Goal: Information Seeking & Learning: Learn about a topic

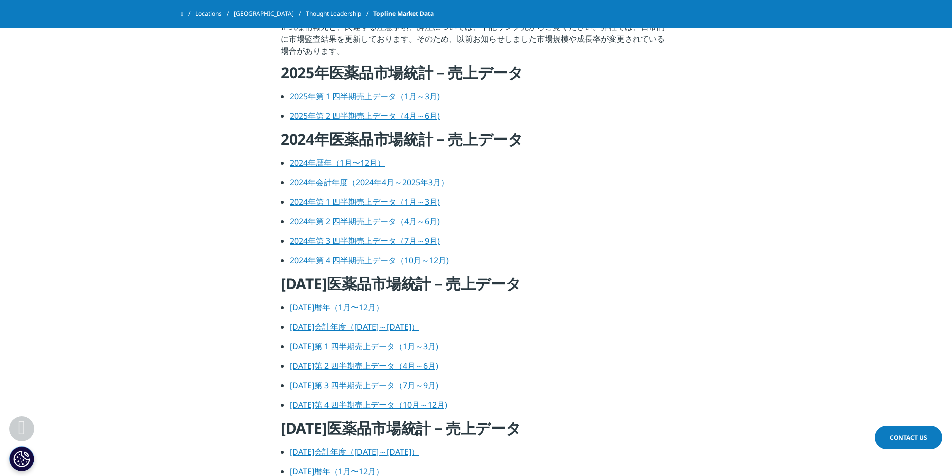
click at [344, 162] on link "2024年暦年（1月〜12月）" at bounding box center [337, 162] width 95 height 11
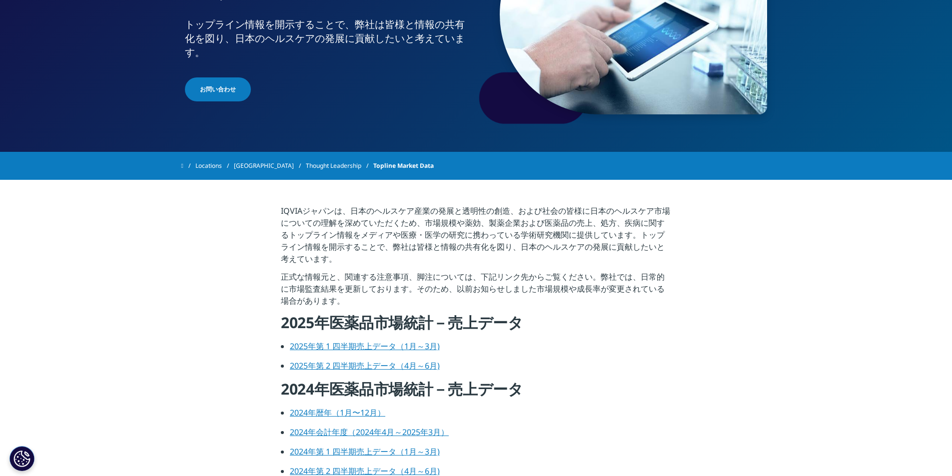
scroll to position [128, 0]
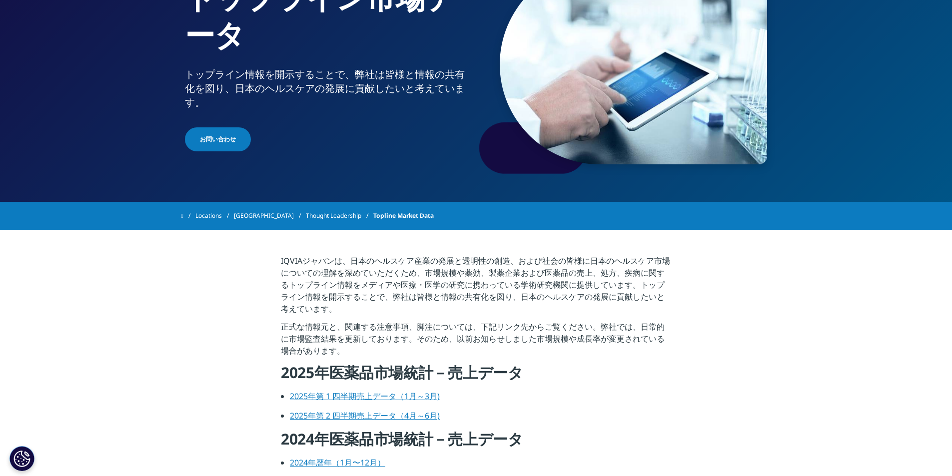
click at [217, 216] on link "Locations" at bounding box center [214, 216] width 38 height 18
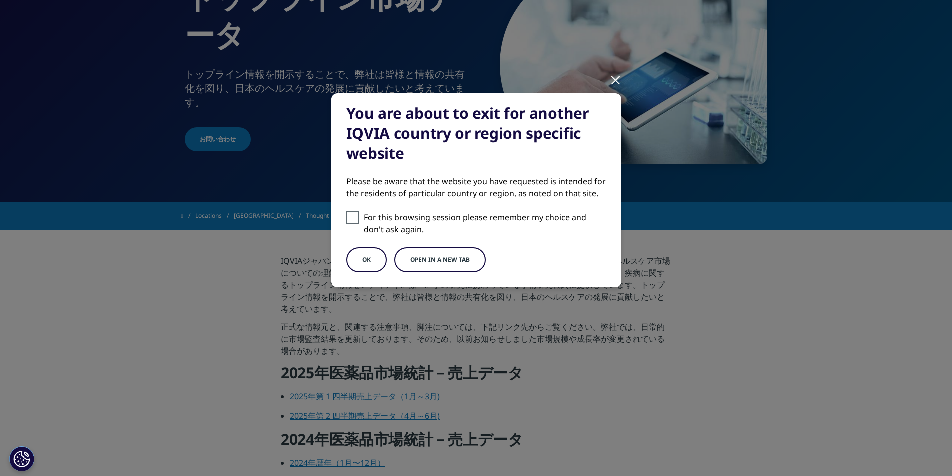
click at [363, 255] on button "OK" at bounding box center [366, 259] width 40 height 25
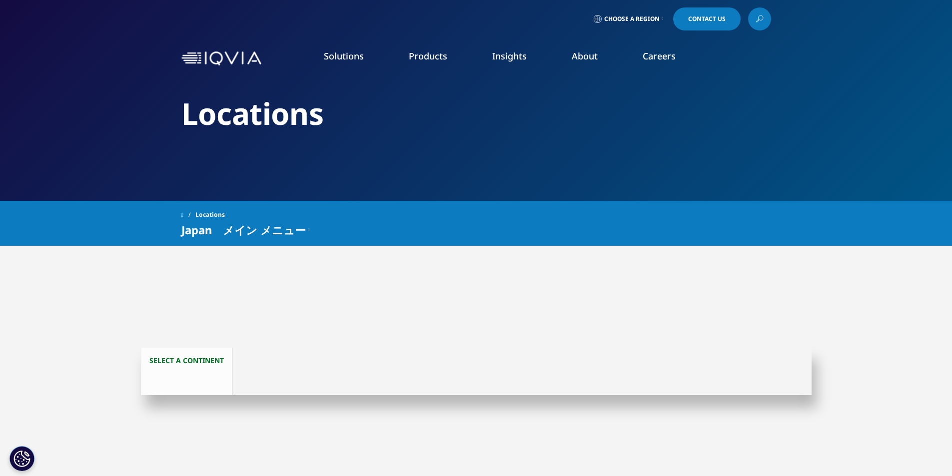
click at [183, 215] on span at bounding box center [182, 214] width 2 height 7
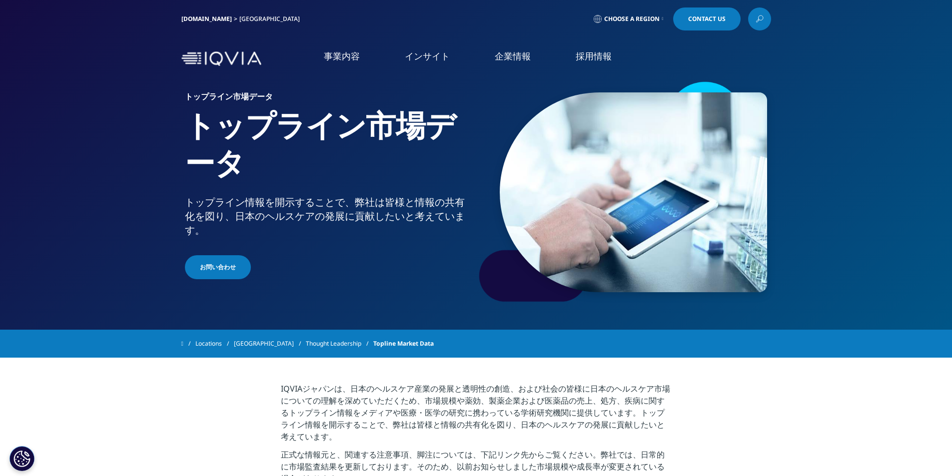
click at [645, 21] on span "Choose a Region" at bounding box center [631, 19] width 55 height 8
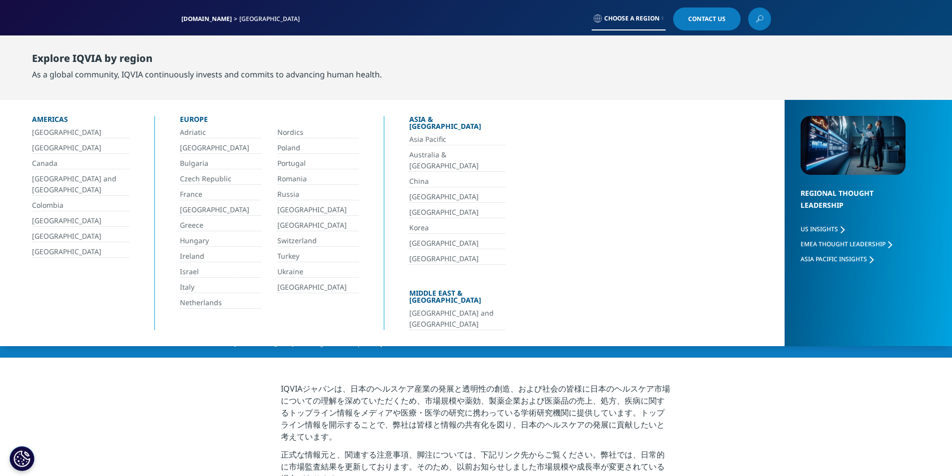
click at [485, 31] on div "IQVIA.COM Japan Choose a Region Contact Us" at bounding box center [476, 19] width 952 height 38
drag, startPoint x: 193, startPoint y: 395, endPoint x: 202, endPoint y: 387, distance: 12.4
click at [195, 23] on div "IQVIA.COM Japan" at bounding box center [242, 18] width 122 height 23
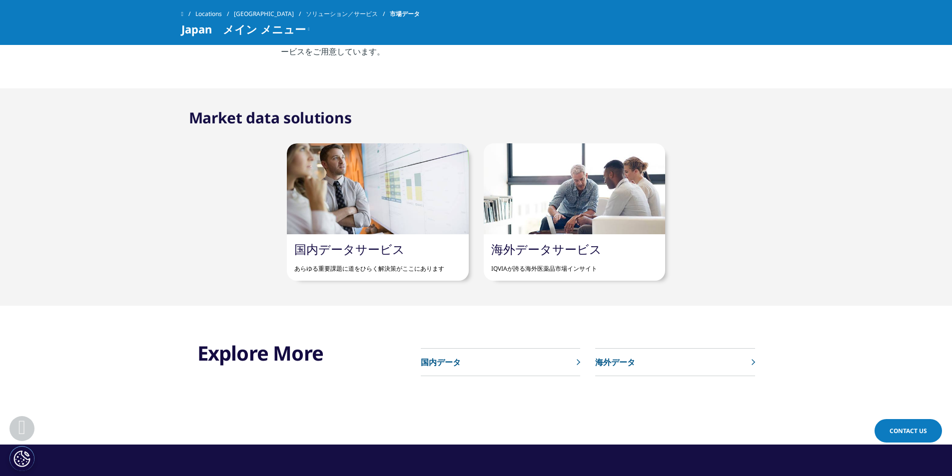
scroll to position [550, 0]
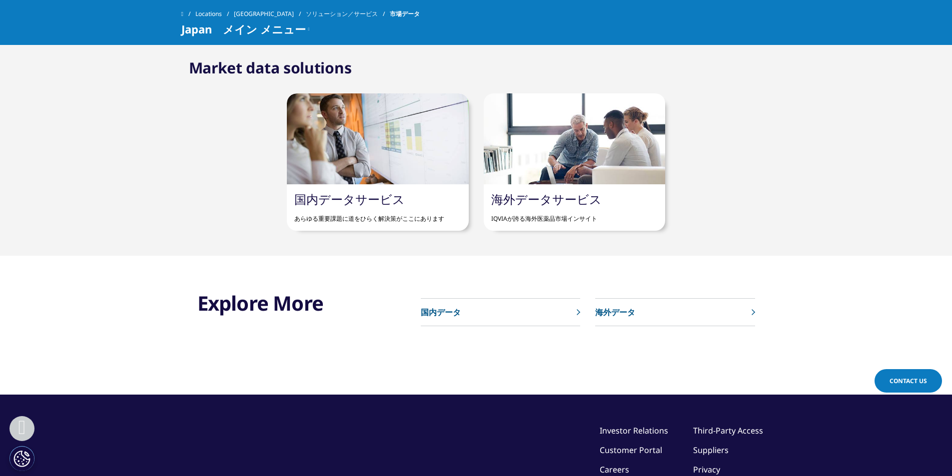
click at [609, 311] on p "海外データ" at bounding box center [615, 312] width 40 height 12
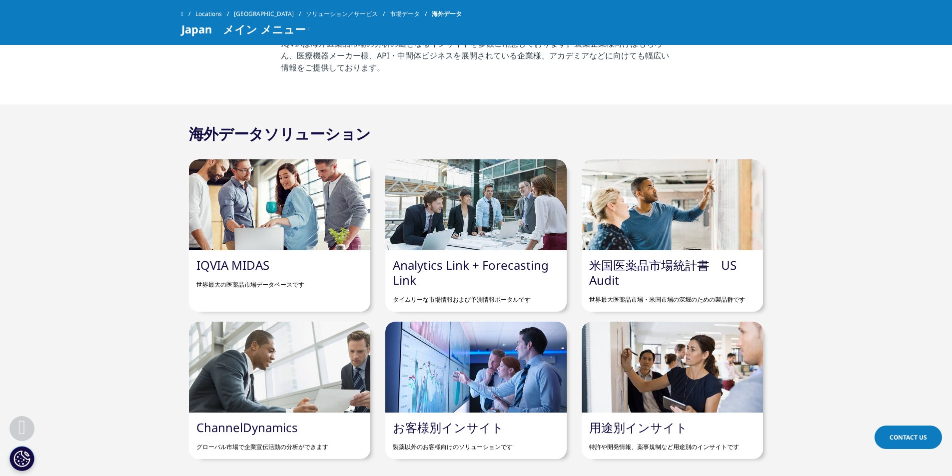
scroll to position [400, 0]
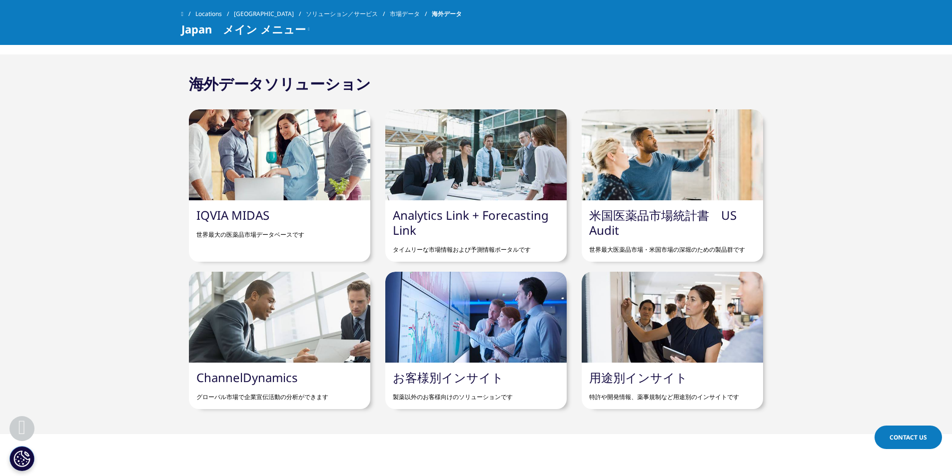
click at [273, 215] on div "IQVIA MIDAS 世界最大の医薬品市場データベースです" at bounding box center [279, 223] width 181 height 46
click at [248, 212] on link "IQVIA MIDAS" at bounding box center [232, 215] width 73 height 16
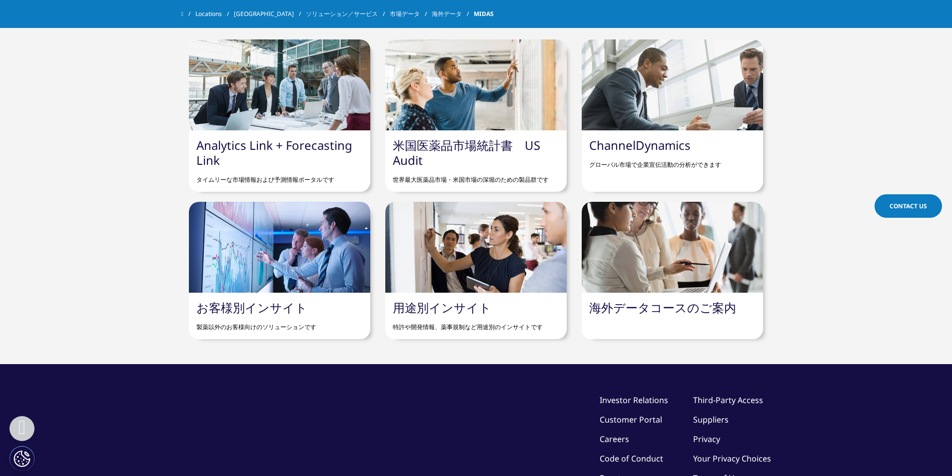
scroll to position [844, 0]
